Goal: Answer question/provide support: Share knowledge or assist other users

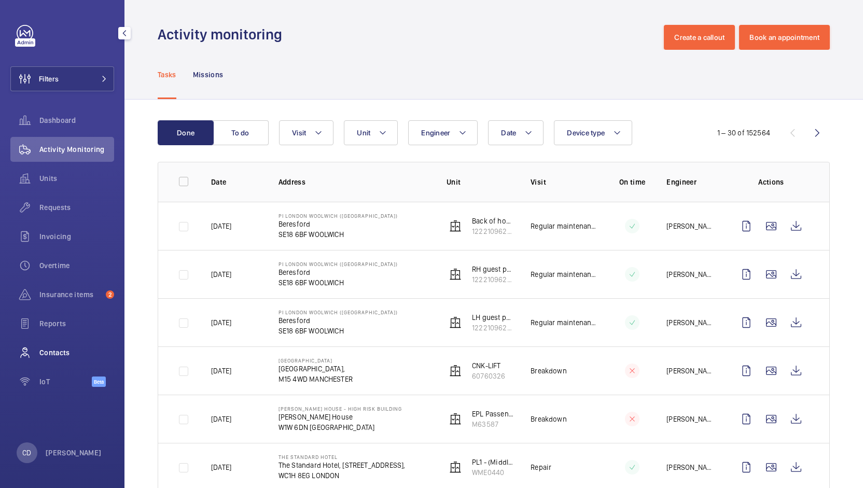
click at [69, 352] on span "Contacts" at bounding box center [76, 352] width 75 height 10
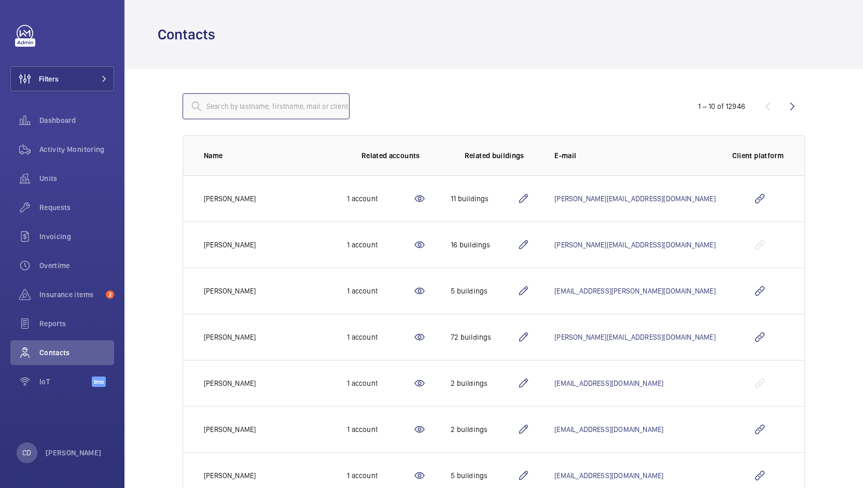
click at [265, 104] on input "text" at bounding box center [265, 106] width 167 height 26
type input "uclh"
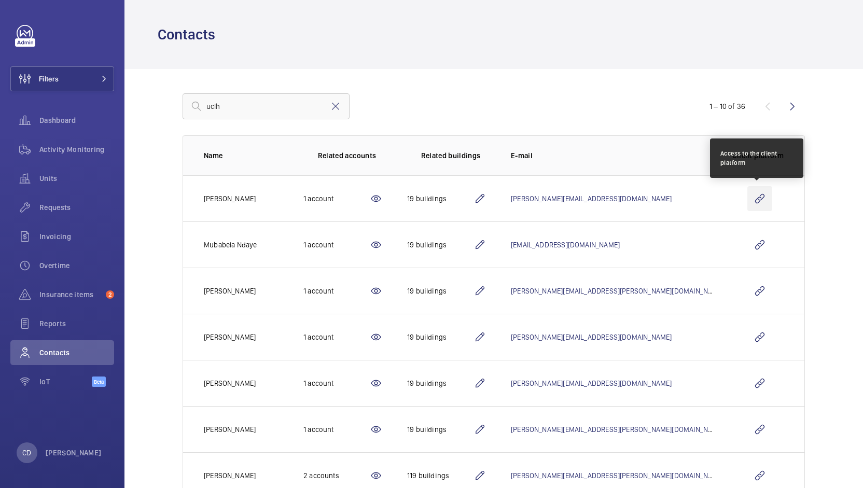
click at [752, 198] on wm-front-icon-button at bounding box center [759, 198] width 25 height 25
